Goal: Information Seeking & Learning: Learn about a topic

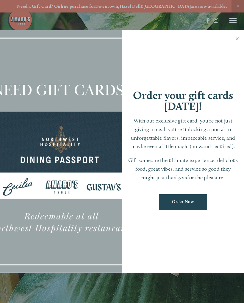
click at [236, 43] on link "Close" at bounding box center [237, 39] width 12 height 17
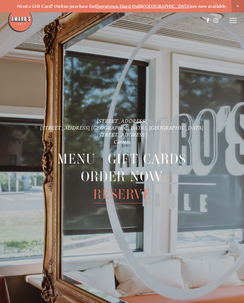
click at [232, 21] on icon at bounding box center [232, 20] width 7 height 5
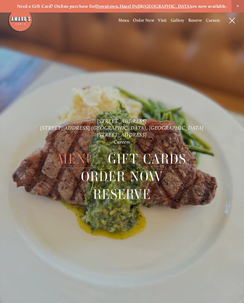
click at [83, 163] on span "Menu" at bounding box center [76, 159] width 38 height 18
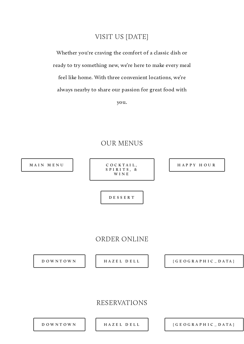
scroll to position [434, 0]
click at [134, 258] on link "Hazel Dell" at bounding box center [121, 260] width 53 height 13
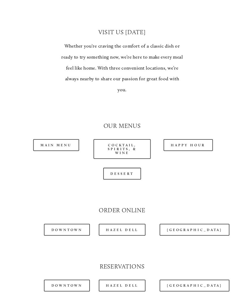
scroll to position [451, 0]
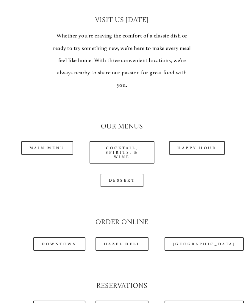
click at [54, 141] on link "Main Menu" at bounding box center [47, 147] width 52 height 13
click at [130, 242] on link "Hazel Dell" at bounding box center [121, 243] width 53 height 13
